Goal: Find specific page/section: Locate a particular part of the current website

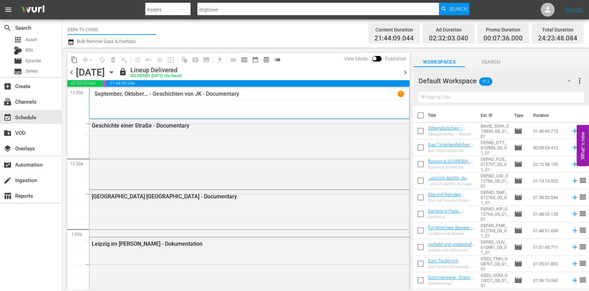
drag, startPoint x: 116, startPoint y: 37, endPoint x: 28, endPoint y: 11, distance: 92.3
click at [28, 11] on div "menu Search By Assets Search ID, Title, Description, Keywords, or Category dogt…" at bounding box center [294, 144] width 589 height 289
type input "himmli"
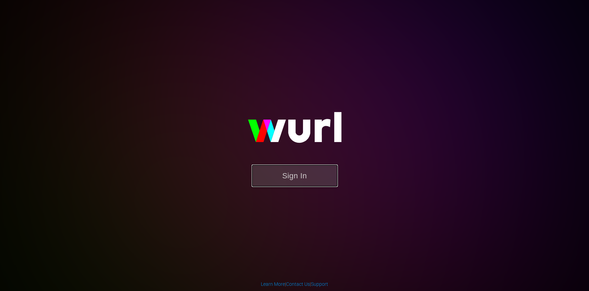
click at [286, 174] on button "Sign In" at bounding box center [295, 175] width 86 height 22
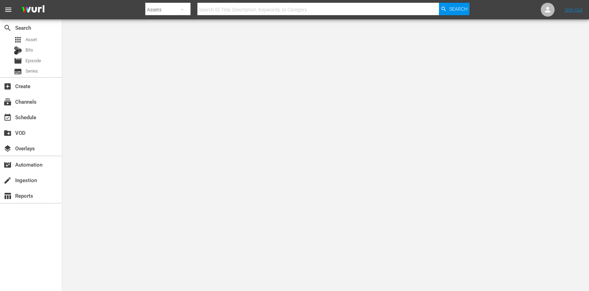
click at [84, 170] on body "menu Search By Assets Search ID, Title, Description, Keywords, or Category Sear…" at bounding box center [294, 145] width 589 height 291
